Goal: Communication & Community: Answer question/provide support

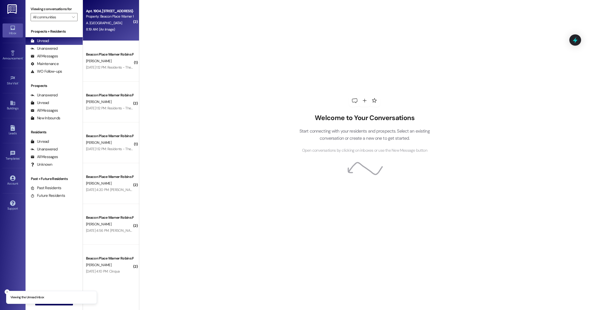
click at [104, 37] on div "Apt. 1904, [STREET_ADDRESS]-Warner Robins, LLC Property: [GEOGRAPHIC_DATA] 8:19…" at bounding box center [111, 20] width 56 height 41
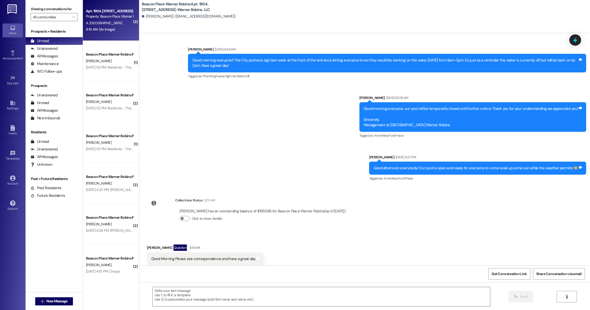
scroll to position [10874, 0]
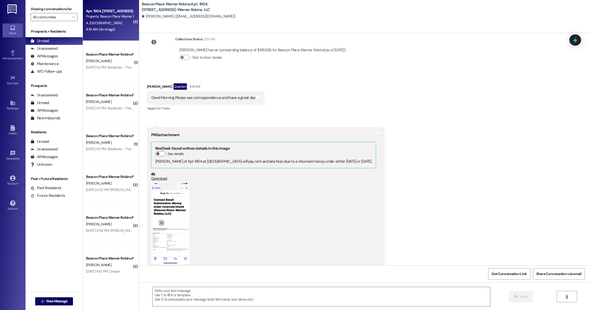
click at [164, 192] on button "Zoom image" at bounding box center [170, 222] width 38 height 83
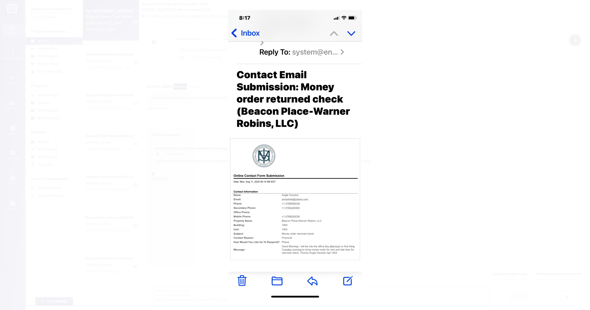
click at [321, 206] on button "Unzoom image" at bounding box center [295, 155] width 590 height 310
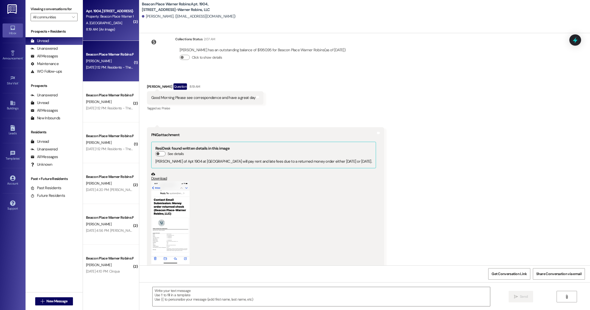
click at [98, 63] on div "[PERSON_NAME]" at bounding box center [109, 61] width 48 height 6
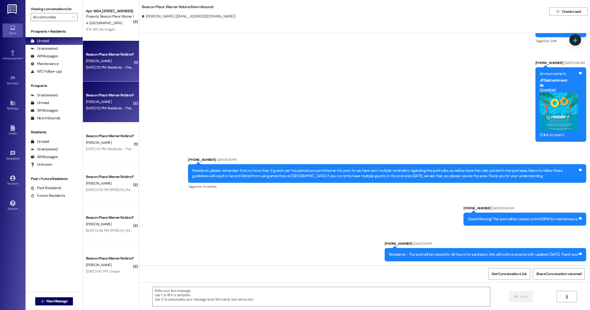
click at [116, 102] on div "[PERSON_NAME]" at bounding box center [109, 102] width 48 height 6
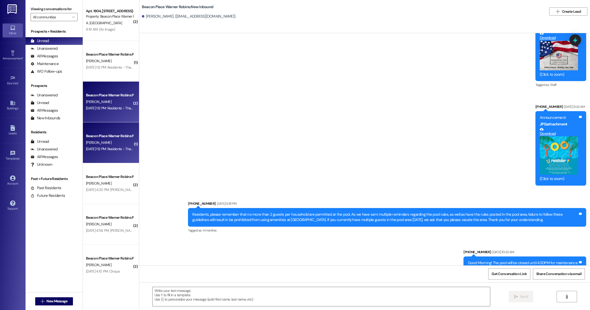
click at [117, 145] on div "[PERSON_NAME]" at bounding box center [109, 143] width 48 height 6
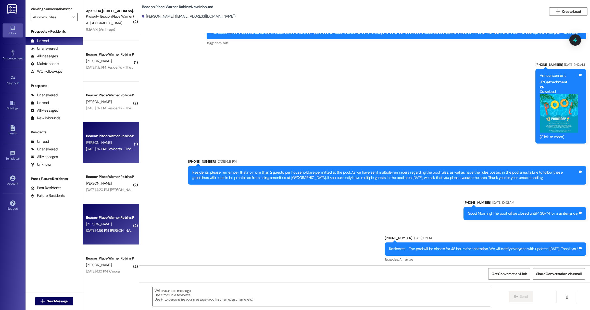
scroll to position [2095, 0]
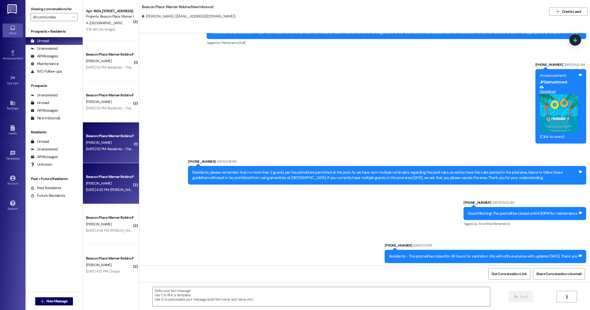
click at [116, 186] on div "[PERSON_NAME]" at bounding box center [109, 183] width 48 height 6
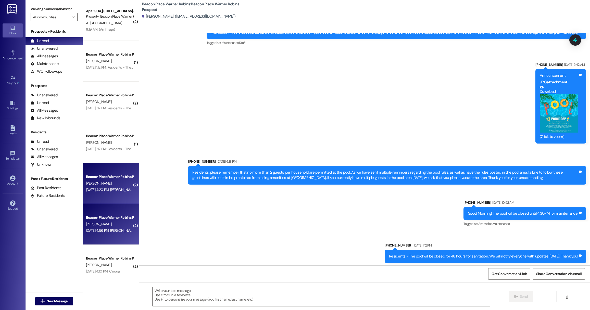
scroll to position [0, 0]
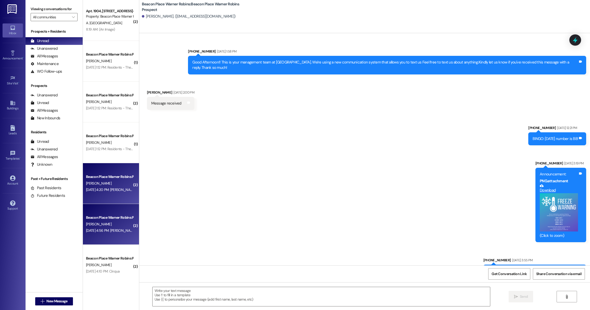
click at [120, 220] on div "Beacon Place Warner Robins Prospect" at bounding box center [109, 217] width 47 height 5
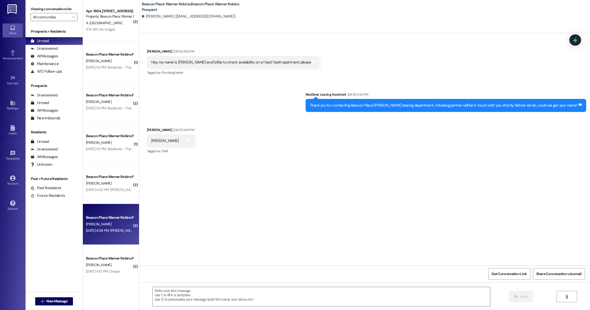
click at [127, 280] on div "( 2 ) Apt. 1904, [STREET_ADDRESS]-Warner Robins, LLC Property: [GEOGRAPHIC_DATA…" at bounding box center [111, 155] width 56 height 310
click at [120, 270] on div "[DATE] 4:10 PM: Cinqua [DATE] 4:10 PM: Cinqua" at bounding box center [103, 271] width 34 height 5
